Goal: Find specific page/section: Find specific page/section

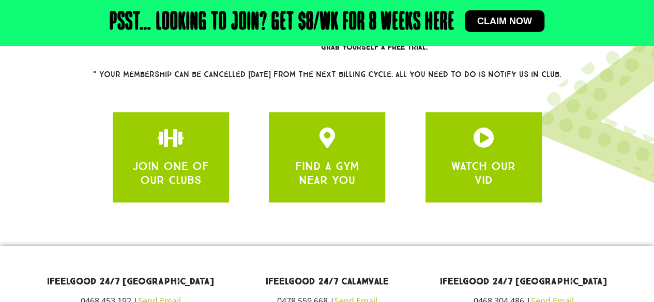
scroll to position [451, 0]
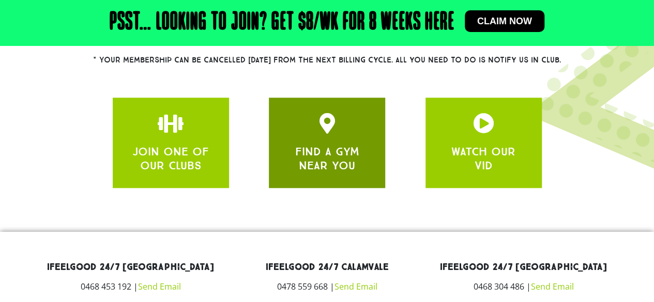
click at [309, 142] on div "FIND A GYM NEAR YOU" at bounding box center [326, 142] width 85 height 59
click at [341, 140] on div "FIND A GYM NEAR YOU" at bounding box center [326, 142] width 85 height 59
click at [319, 134] on div at bounding box center [326, 125] width 85 height 24
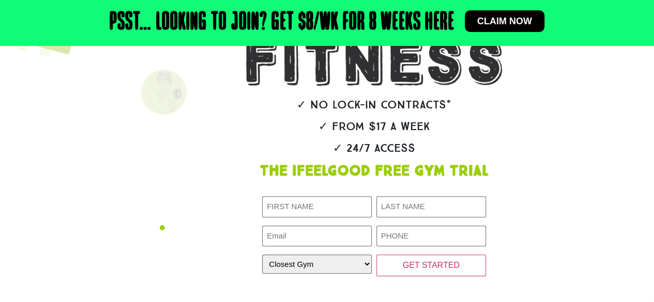
scroll to position [0, 0]
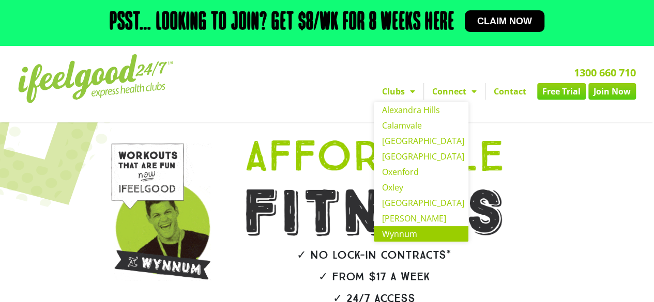
click at [399, 237] on link "Wynnum" at bounding box center [421, 234] width 95 height 16
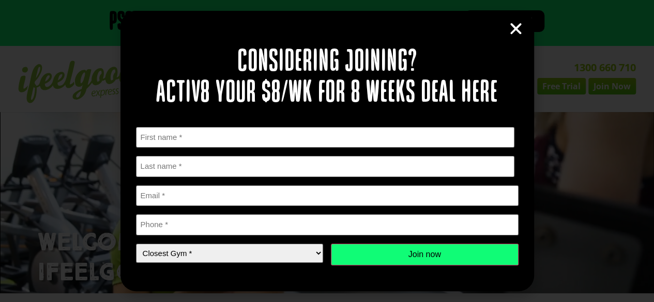
click at [517, 28] on icon "Close" at bounding box center [516, 29] width 16 height 16
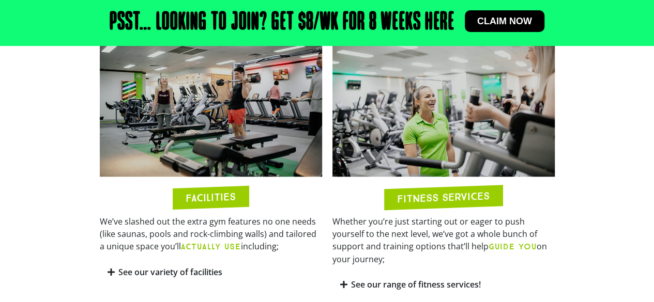
scroll to position [485, 0]
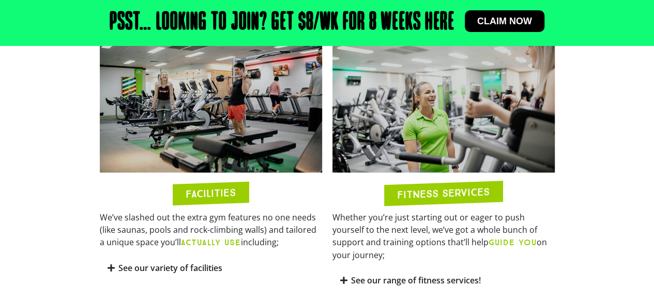
click at [192, 191] on h2 "FACILITIES" at bounding box center [211, 193] width 50 height 12
click at [217, 185] on div "FACILITIES" at bounding box center [211, 192] width 76 height 23
click at [221, 189] on h2 "FACILITIES" at bounding box center [211, 193] width 50 height 12
click at [219, 201] on div "FACILITIES" at bounding box center [211, 192] width 76 height 23
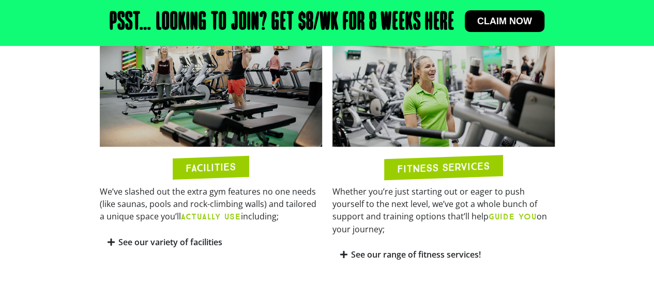
click at [188, 247] on link "See our variety of facilities" at bounding box center [170, 242] width 104 height 11
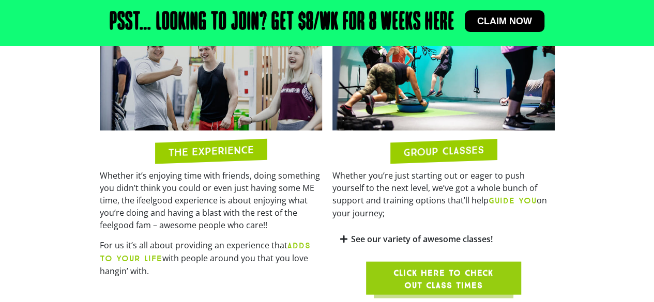
scroll to position [1099, 0]
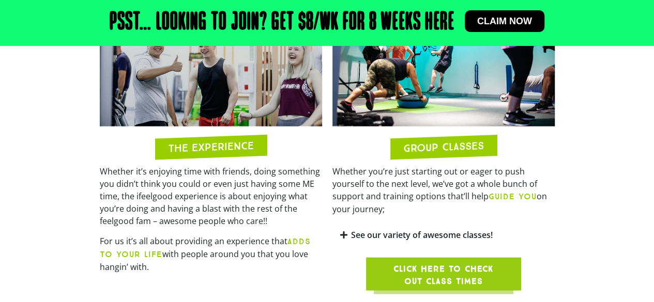
click at [300, 241] on b "ADDS TO YOUR LIFE" at bounding box center [205, 248] width 211 height 23
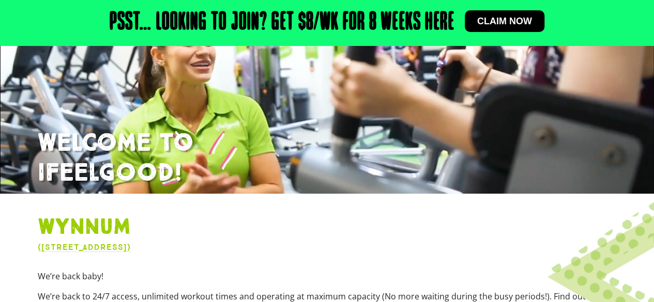
scroll to position [99, 0]
